Goal: Task Accomplishment & Management: Manage account settings

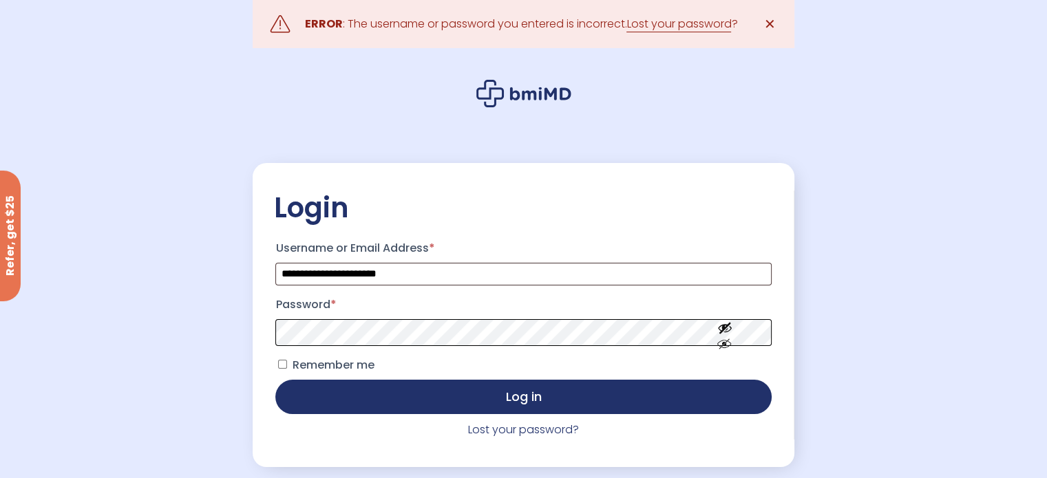
click at [275, 380] on button "Log in" at bounding box center [523, 397] width 496 height 34
click at [506, 435] on link "Lost your password?" at bounding box center [523, 430] width 111 height 16
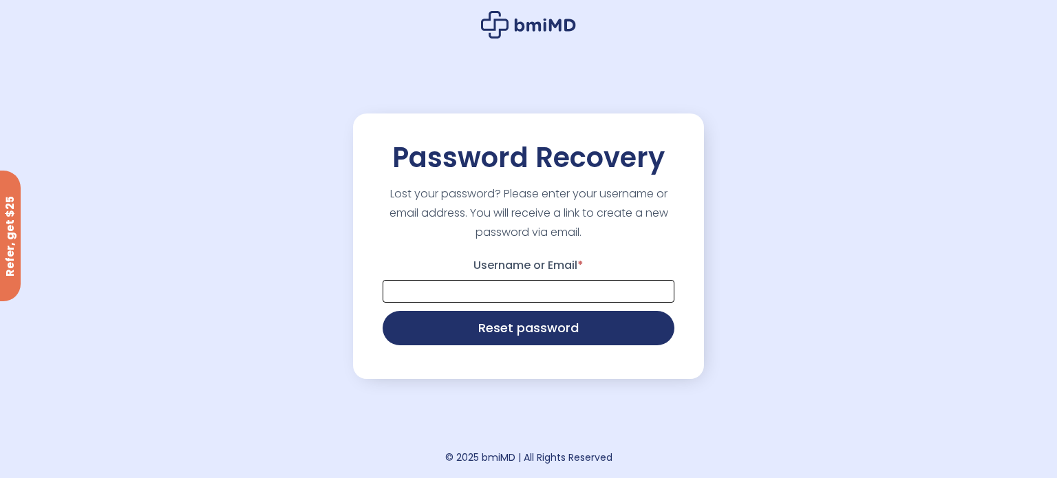
click at [491, 288] on input "Username or Email *" at bounding box center [529, 291] width 292 height 23
type input "**********"
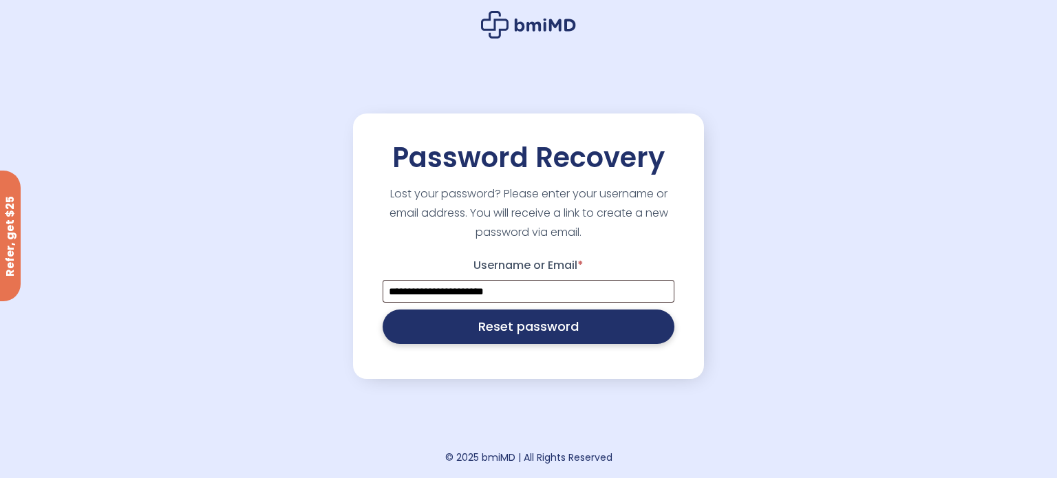
click at [508, 330] on button "Reset password" at bounding box center [529, 327] width 292 height 34
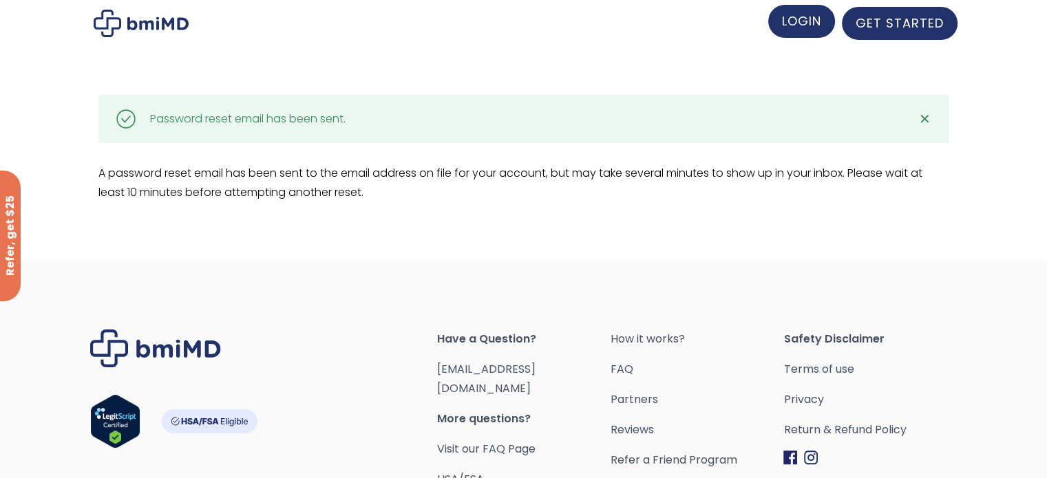
click at [789, 23] on span "LOGIN" at bounding box center [801, 20] width 39 height 17
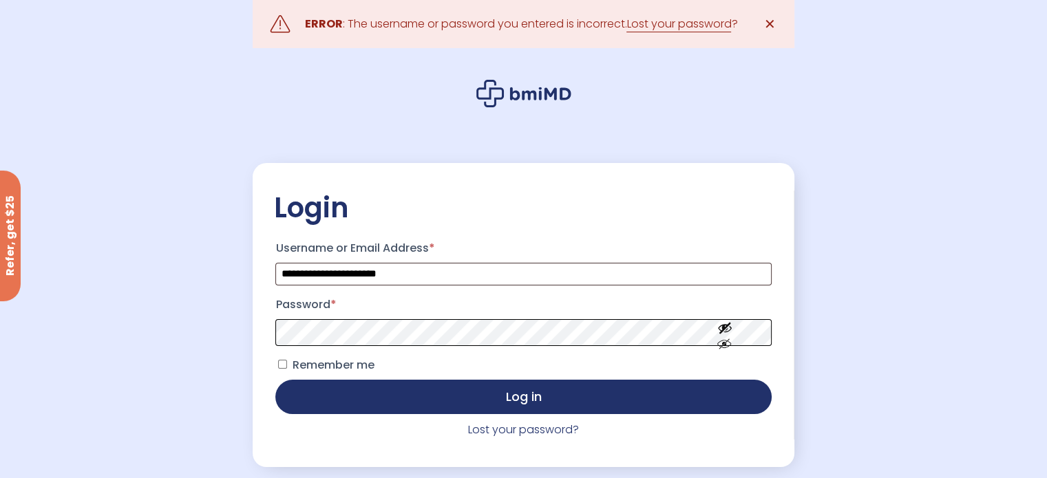
click at [275, 380] on button "Log in" at bounding box center [523, 397] width 496 height 34
click at [683, 26] on link "Lost your password" at bounding box center [678, 24] width 105 height 17
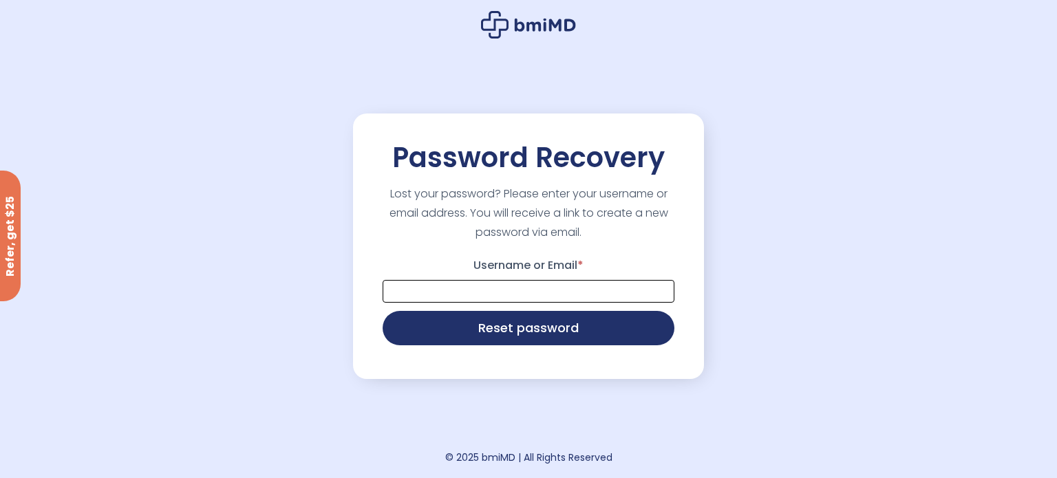
click at [508, 290] on input "Username or Email *" at bounding box center [529, 291] width 292 height 23
type input "**********"
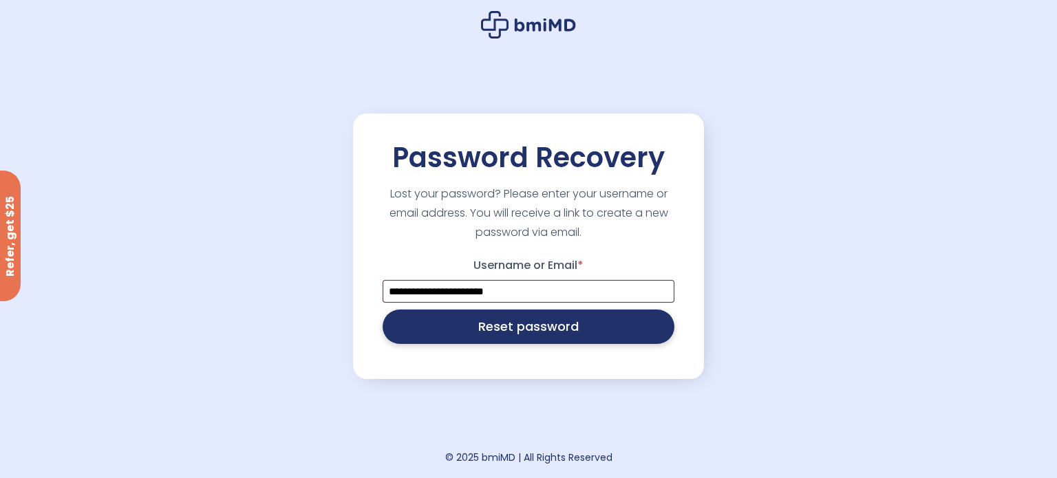
click at [487, 331] on button "Reset password" at bounding box center [529, 327] width 292 height 34
